Goal: Information Seeking & Learning: Learn about a topic

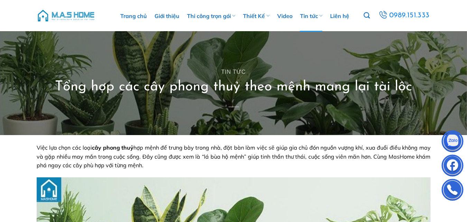
click at [97, 149] on strong "cây phong thuỷ" at bounding box center [113, 147] width 42 height 7
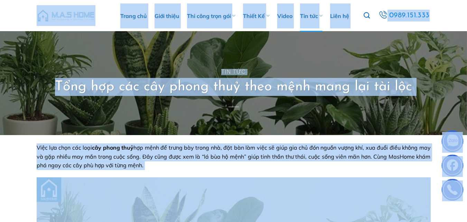
click at [175, 157] on span "Việc lựa chọn các loại cây phong thuỷ hợp mệnh để trưng bày trong nhà, đặt bàn …" at bounding box center [234, 156] width 394 height 25
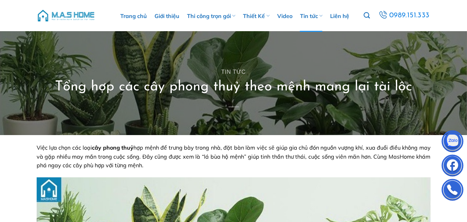
drag, startPoint x: 38, startPoint y: 148, endPoint x: 158, endPoint y: 169, distance: 121.9
click at [158, 169] on p "Việc lựa chọn các loại cây phong thuỷ hợp mệnh để trưng bày trong nhà, đặt bàn …" at bounding box center [234, 156] width 394 height 27
copy span "Việc lựa chọn các loại cây phong thuỷ hợp mệnh để trưng bày trong nhà, đặt bàn …"
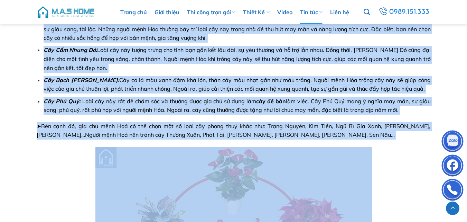
scroll to position [791, 0]
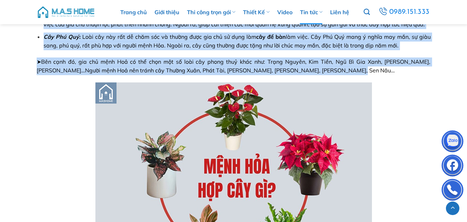
drag, startPoint x: 37, startPoint y: 62, endPoint x: 354, endPoint y: 72, distance: 316.7
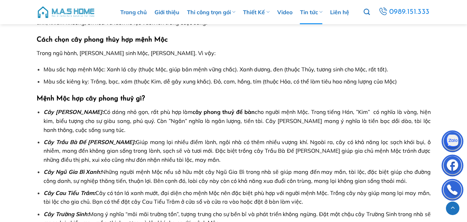
scroll to position [999, 0]
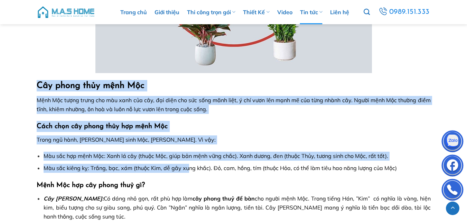
drag, startPoint x: 37, startPoint y: 85, endPoint x: 186, endPoint y: 169, distance: 171.0
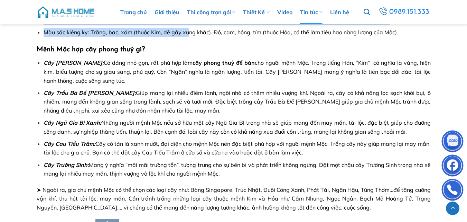
scroll to position [1103, 0]
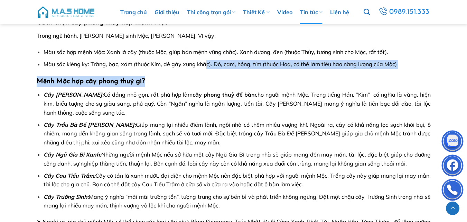
drag, startPoint x: 205, startPoint y: 66, endPoint x: 245, endPoint y: 70, distance: 39.6
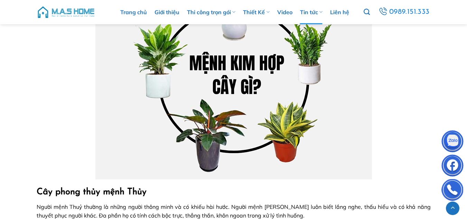
scroll to position [1949, 0]
